Goal: Transaction & Acquisition: Purchase product/service

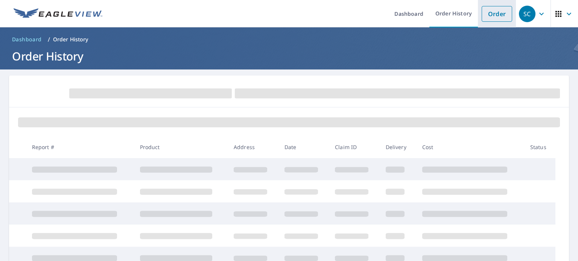
click at [496, 12] on link "Order" at bounding box center [497, 14] width 30 height 16
click at [494, 12] on link "Order" at bounding box center [497, 14] width 30 height 16
click at [299, 43] on ol "Dashboard / Order History" at bounding box center [289, 39] width 560 height 12
click at [493, 10] on link "Order" at bounding box center [497, 14] width 30 height 16
click at [281, 45] on ol "Dashboard / Order History" at bounding box center [289, 39] width 560 height 12
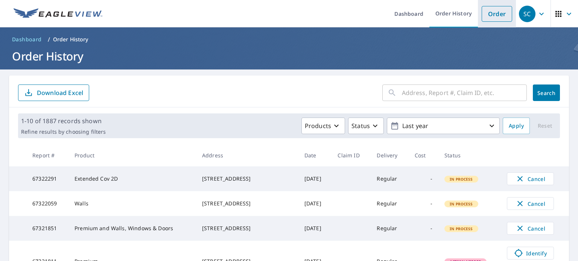
click at [496, 11] on link "Order" at bounding box center [497, 14] width 30 height 16
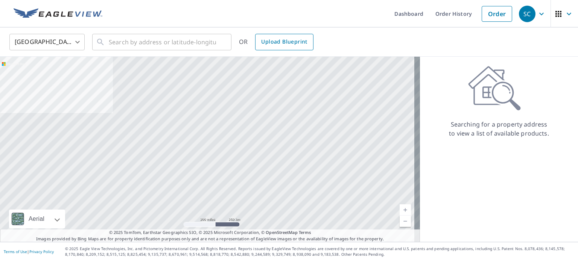
click at [297, 41] on span "Upload Blueprint" at bounding box center [284, 41] width 46 height 9
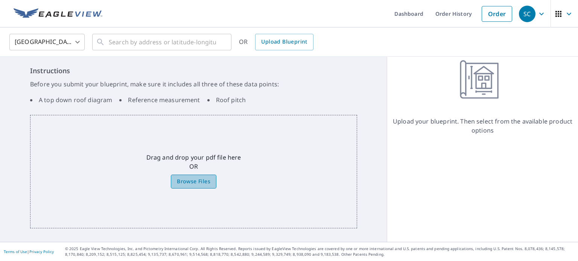
click at [188, 184] on span "Browse Files" at bounding box center [193, 181] width 33 height 9
click at [0, 0] on input "Browse Files" at bounding box center [0, 0] width 0 height 0
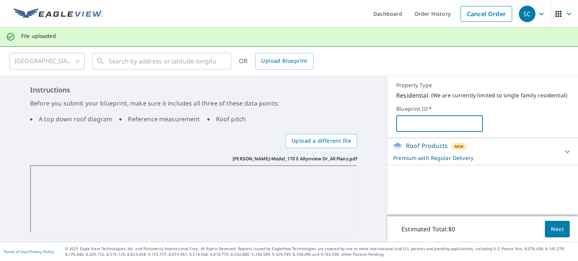
click at [415, 122] on input "text" at bounding box center [439, 123] width 86 height 21
type input "[PERSON_NAME]"
click at [566, 152] on icon at bounding box center [567, 151] width 9 height 9
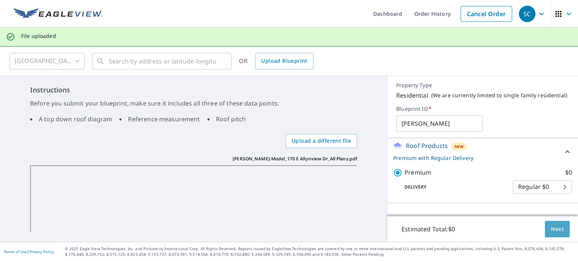
click at [552, 227] on span "Next" at bounding box center [557, 229] width 13 height 9
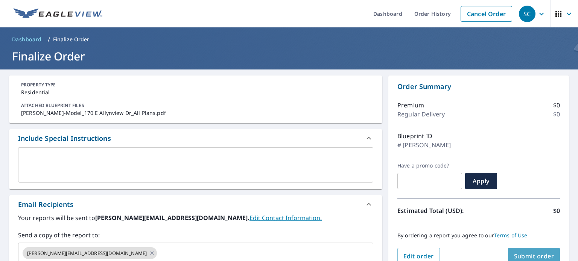
click at [516, 252] on button "Submit order" at bounding box center [534, 256] width 52 height 17
checkbox input "true"
